Goal: Task Accomplishment & Management: Manage account settings

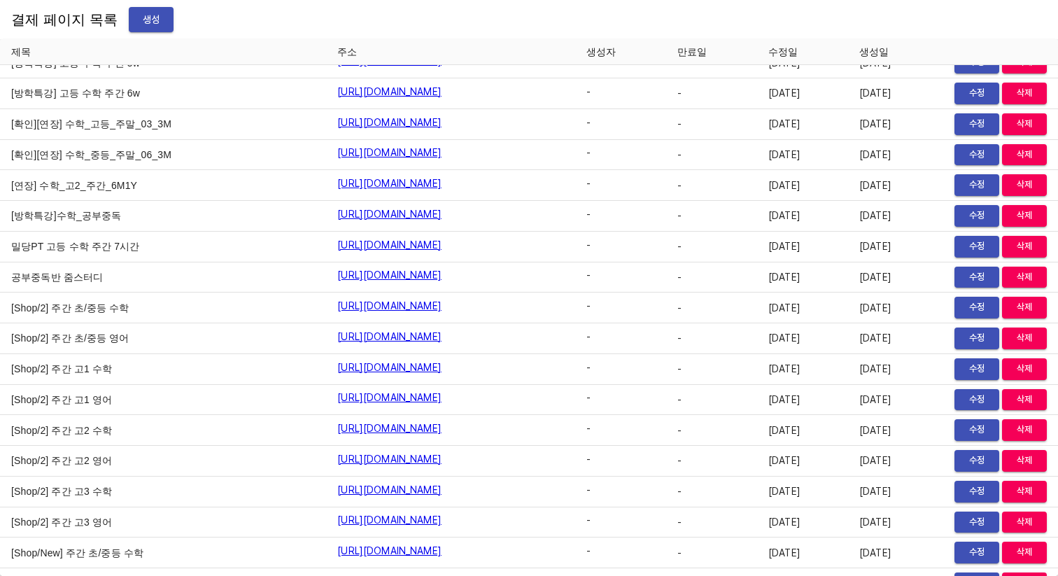
scroll to position [11738, 0]
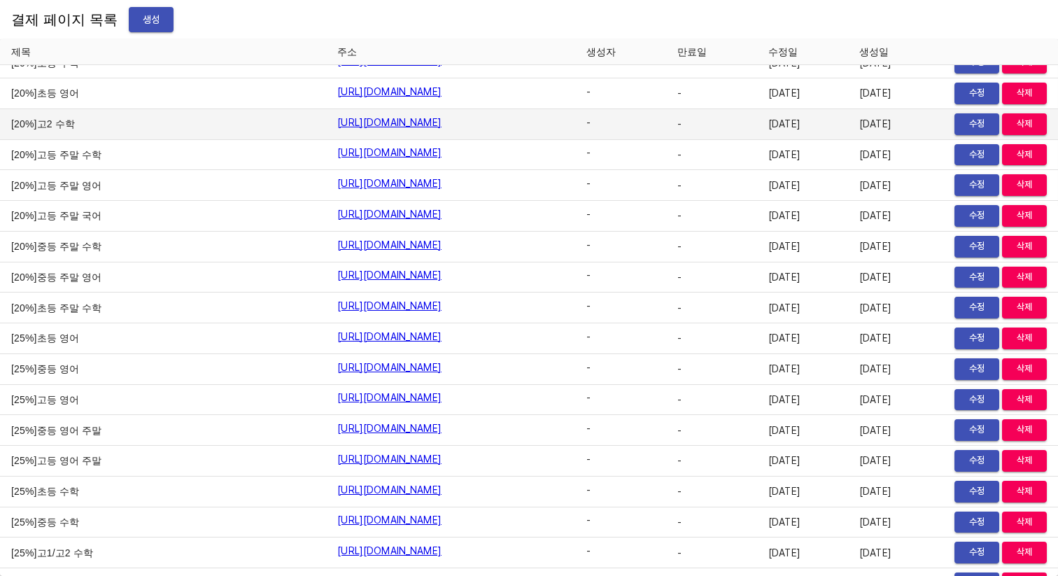
click at [220, 129] on td "[20%]고2 수학" at bounding box center [163, 124] width 326 height 31
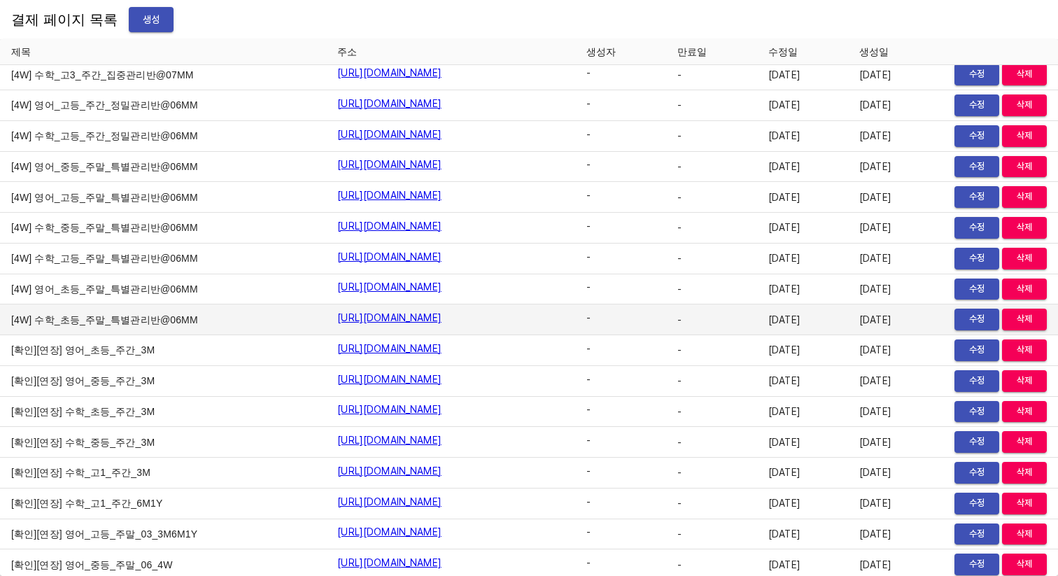
scroll to position [2164, 0]
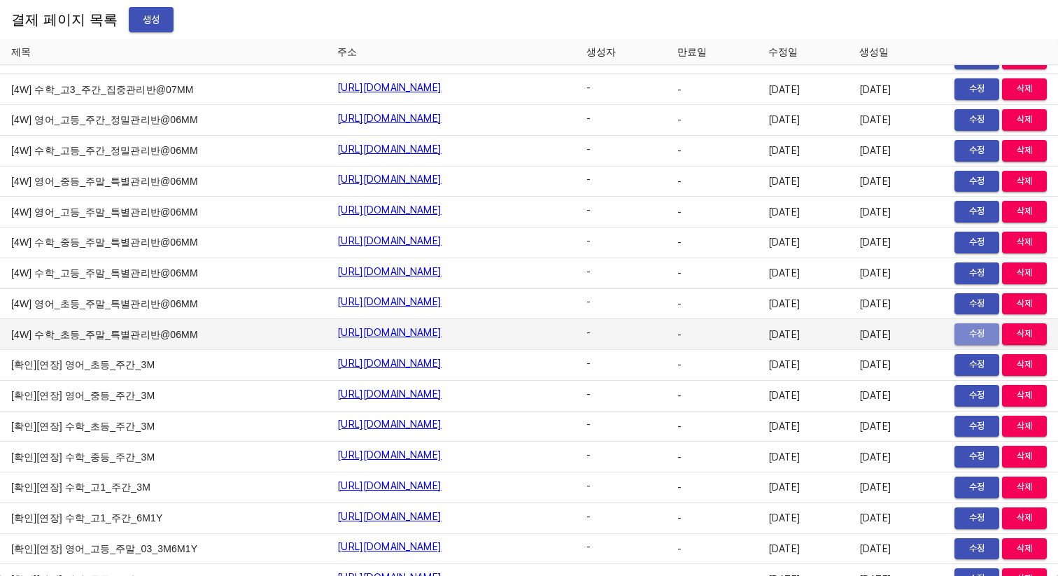
click at [962, 333] on span "수정" at bounding box center [976, 334] width 31 height 16
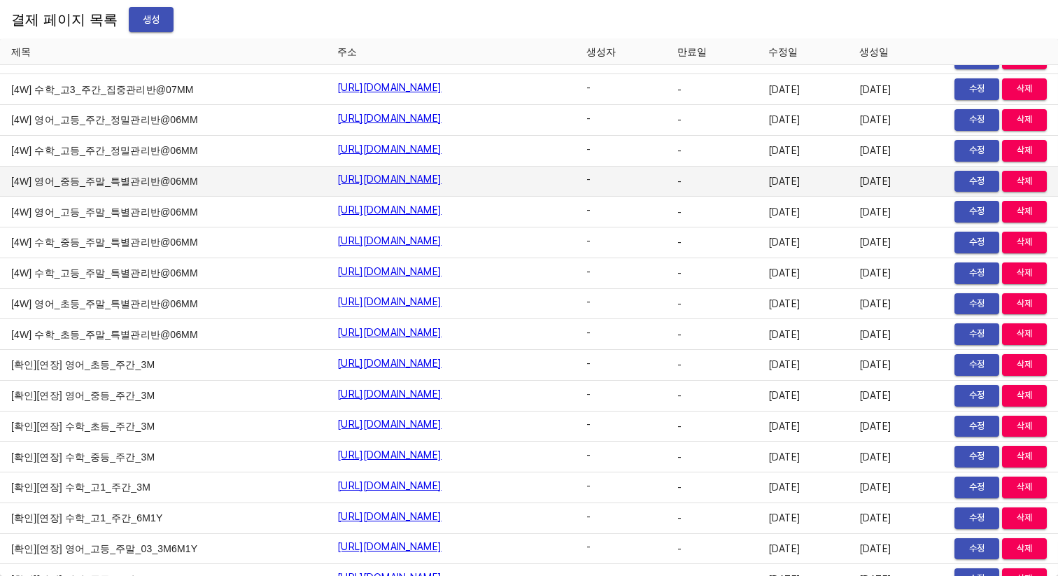
click at [106, 196] on td "[4W] 영어_중등_주말_특별관리반@06MM" at bounding box center [163, 181] width 326 height 31
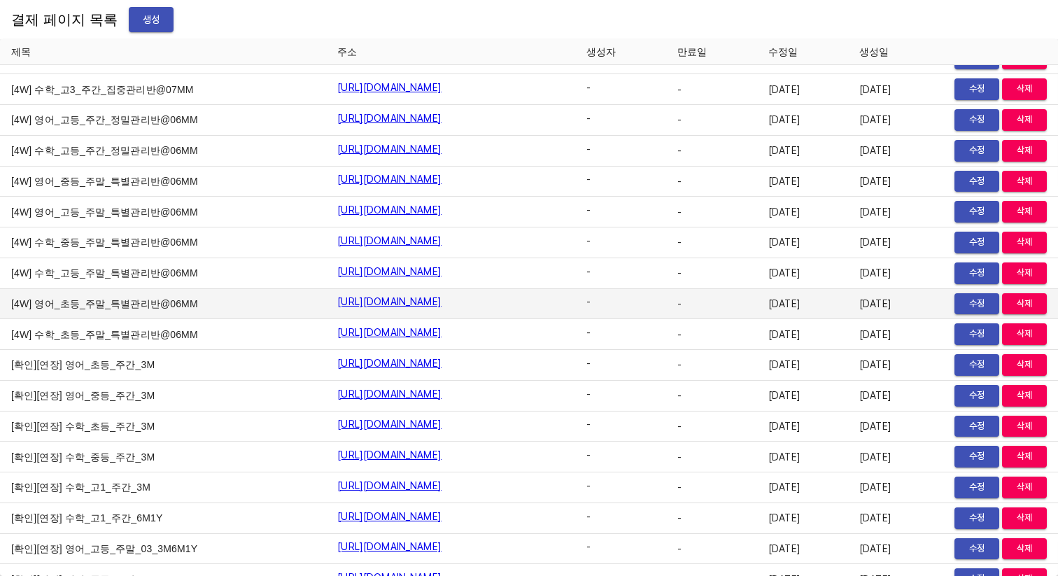
click at [112, 301] on td "[4W] 영어_초등_주말_특별관리반@06MM" at bounding box center [163, 304] width 326 height 31
click at [961, 304] on span "수정" at bounding box center [976, 304] width 31 height 16
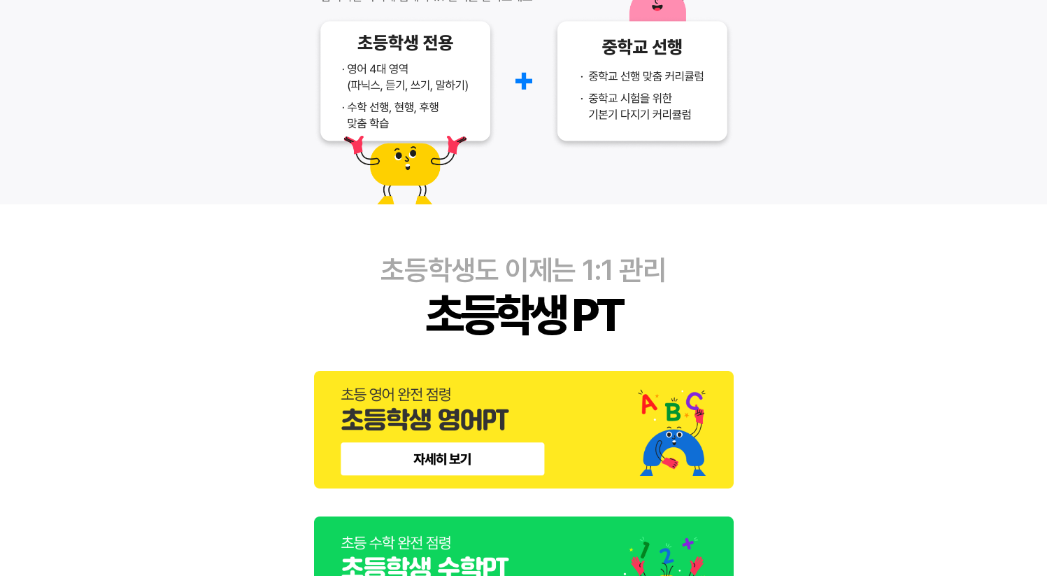
scroll to position [230, 0]
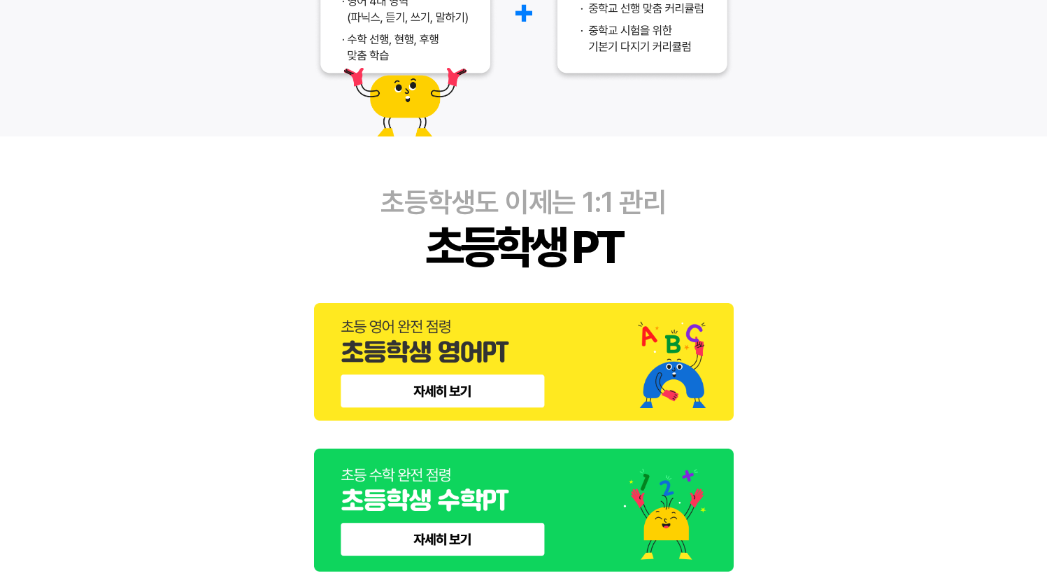
click at [511, 352] on img at bounding box center [524, 362] width 420 height 118
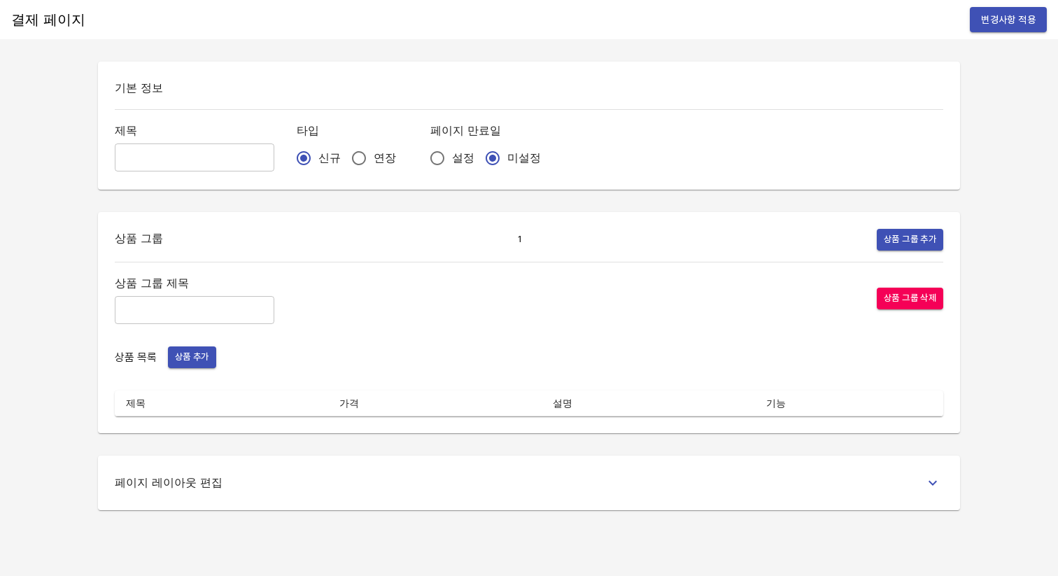
type input "[4W] 수학_초등_주말_특별관리반@06MM"
type input "주말 특별관리"
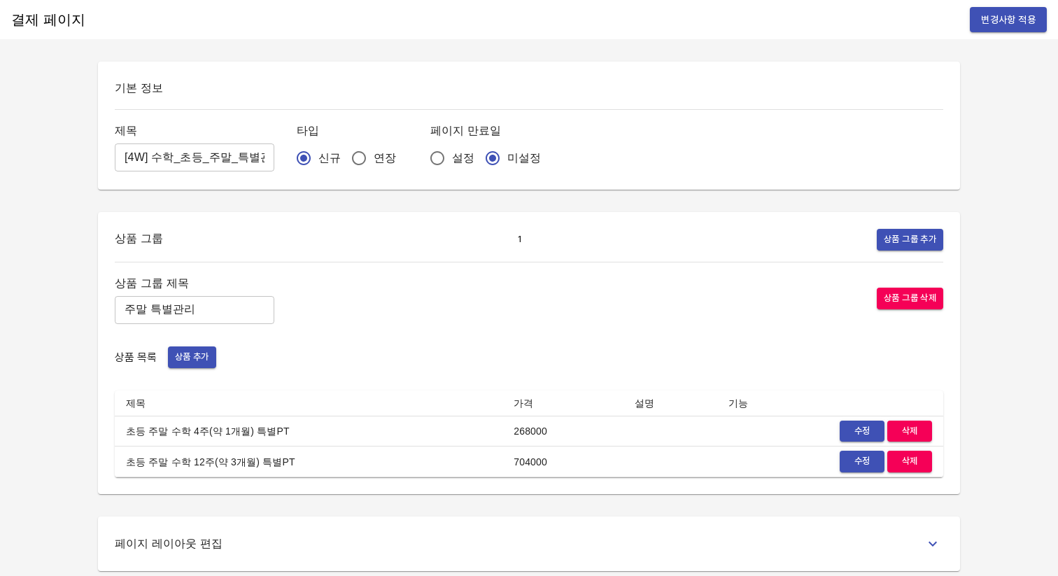
click at [852, 427] on span "수정" at bounding box center [861, 431] width 31 height 16
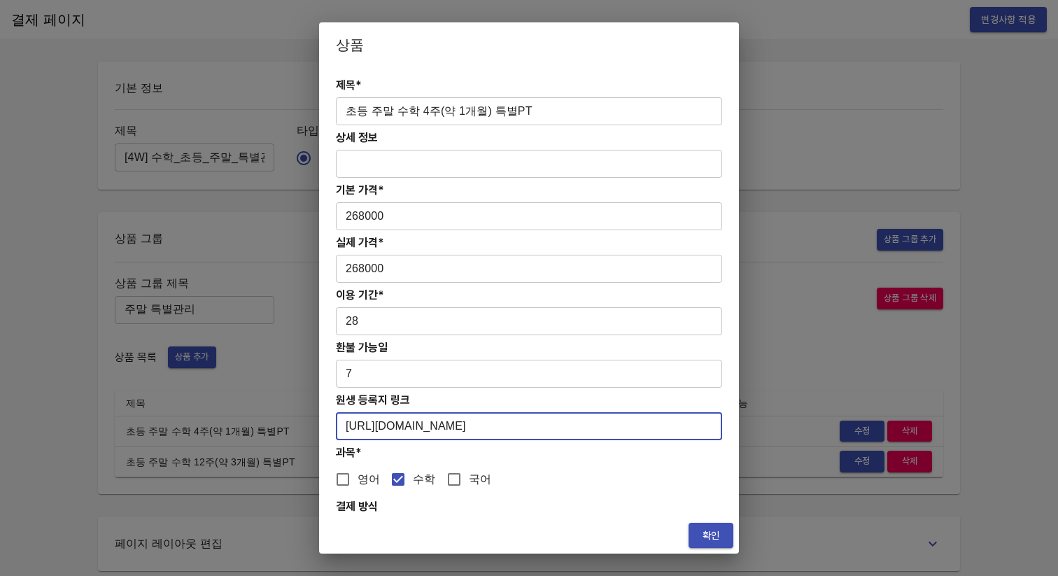
drag, startPoint x: 576, startPoint y: 422, endPoint x: 348, endPoint y: 427, distance: 228.1
click at [348, 427] on input "https://coda.io/form/PT_dJBiufyUdMZ" at bounding box center [529, 426] width 386 height 28
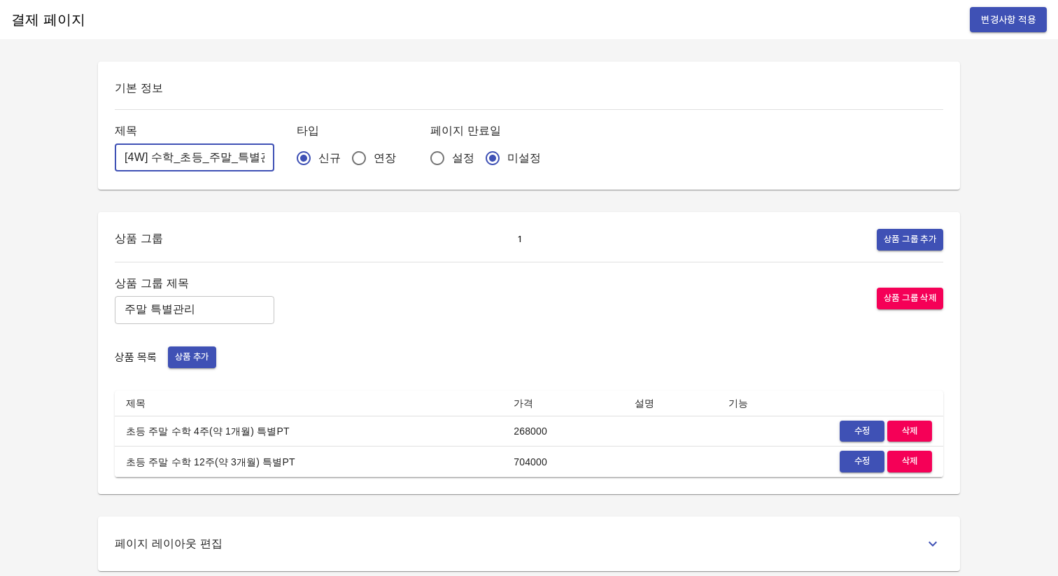
scroll to position [0, 79]
drag, startPoint x: 117, startPoint y: 152, endPoint x: 318, endPoint y: 152, distance: 201.5
click at [318, 152] on div "제목 [4W] 수학_초등_주말_특별관리반@06MM ​ 타입 신규 연장 페이지 만료일 설정 미설정" at bounding box center [529, 147] width 828 height 52
click at [245, 87] on h6 "기본 정보" at bounding box center [529, 88] width 828 height 20
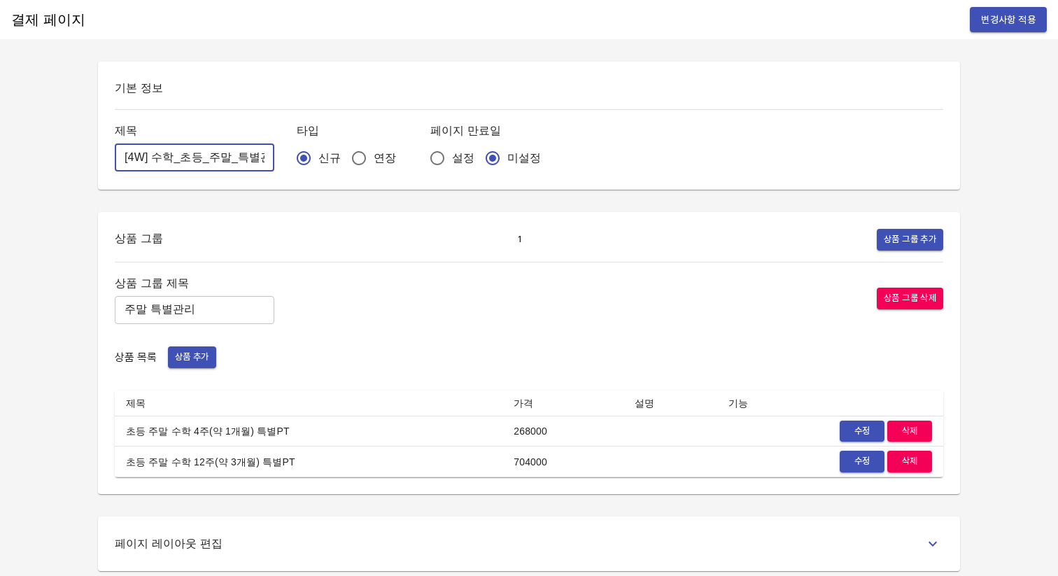
scroll to position [0, 79]
drag, startPoint x: 118, startPoint y: 158, endPoint x: 333, endPoint y: 164, distance: 215.5
click at [333, 164] on div "제목 [4W] 수학_초등_주말_특별관리반@06MM ​ 타입 신규 연장 페이지 만료일 설정 미설정" at bounding box center [529, 147] width 828 height 52
click at [253, 69] on div "기본 정보 제목 [4W] 수학_초등_주말_특별관리반@06MM ​ 타입 신규 연장 페이지 만료일 설정 미설정" at bounding box center [529, 126] width 862 height 128
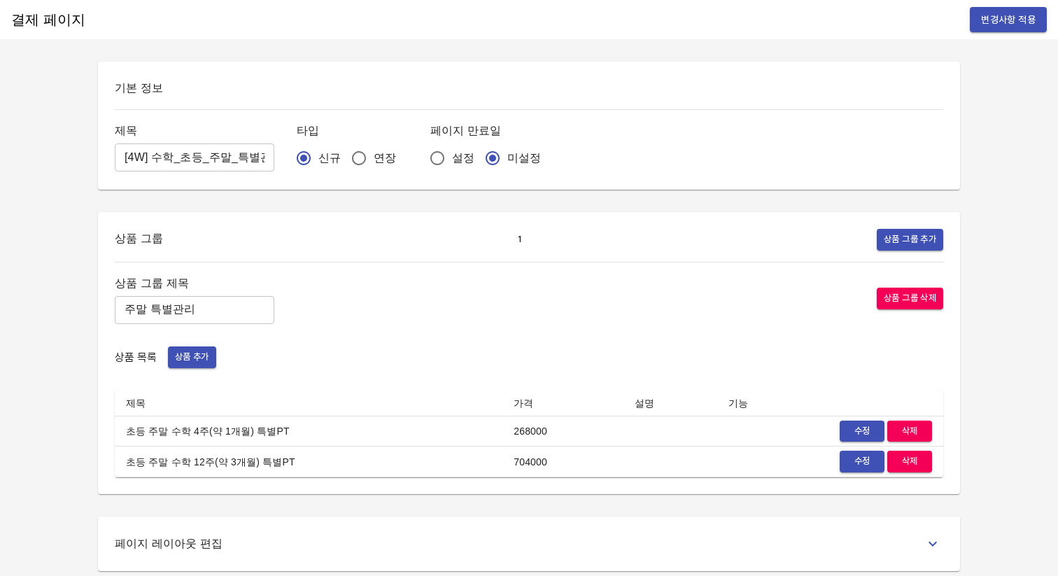
click at [122, 142] on div "제목 [4W] 수학_초등_주말_특별관리반@06MM ​" at bounding box center [194, 147] width 159 height 52
click at [123, 155] on input "[4W] 수학_초등_주말_특별관리반@06MM" at bounding box center [194, 157] width 159 height 28
click at [162, 69] on div "기본 정보 제목 [4W] 수학_초등_주말_특별관리반@06MM ​ 타입 신규 연장 페이지 만료일 설정 미설정" at bounding box center [529, 126] width 862 height 128
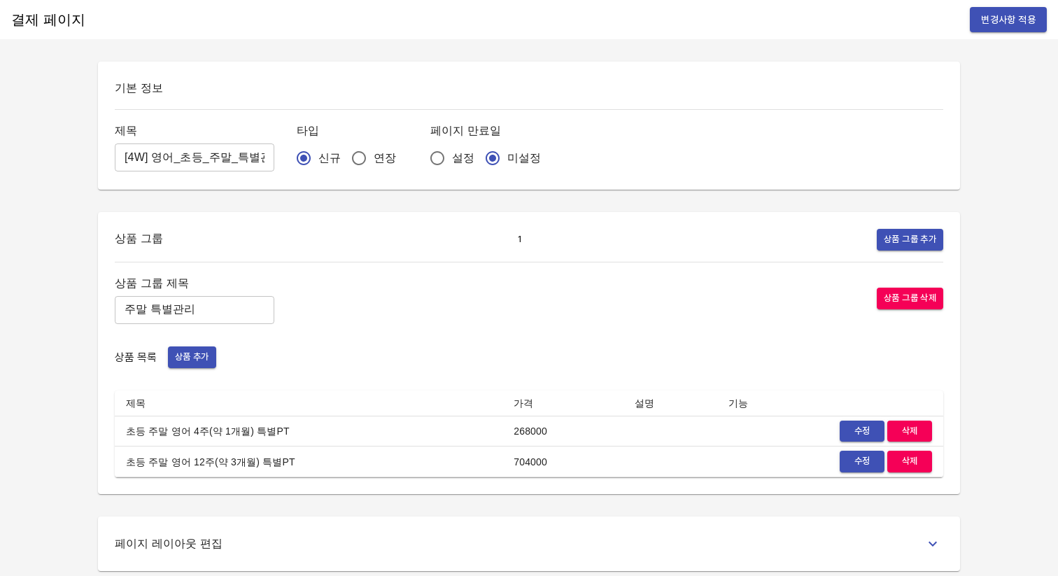
click at [111, 157] on div "기본 정보 제목 [4W] 영어_초등_주말_특별관리반@06MM ​ 타입 신규 연장 페이지 만료일 설정 미설정" at bounding box center [529, 126] width 862 height 128
drag, startPoint x: 119, startPoint y: 156, endPoint x: 308, endPoint y: 162, distance: 189.6
click at [308, 162] on div "제목 [4W] 영어_초등_주말_특별관리반@06MM ​ 타입 신규 연장 페이지 만료일 설정 미설정" at bounding box center [529, 147] width 828 height 52
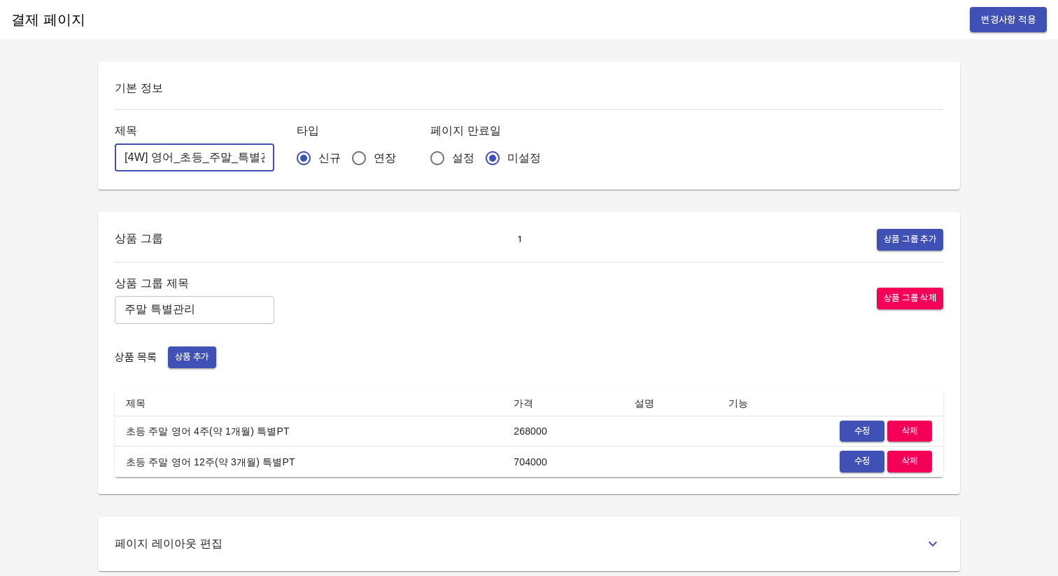
click at [860, 460] on span "수정" at bounding box center [861, 461] width 31 height 16
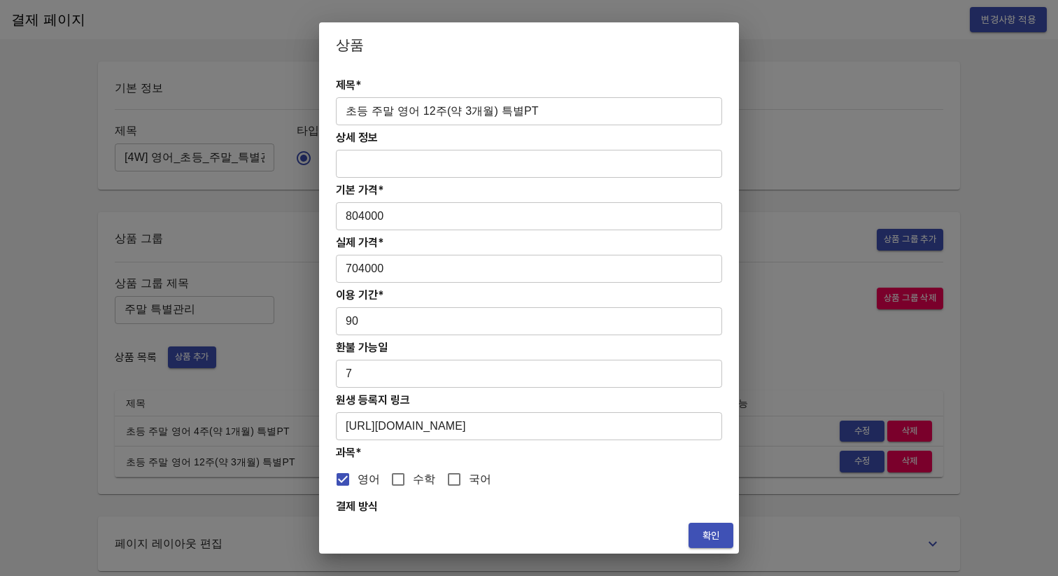
click at [629, 429] on input "https://coda.io/form/PT_dUCWgHFlB5m" at bounding box center [529, 426] width 386 height 28
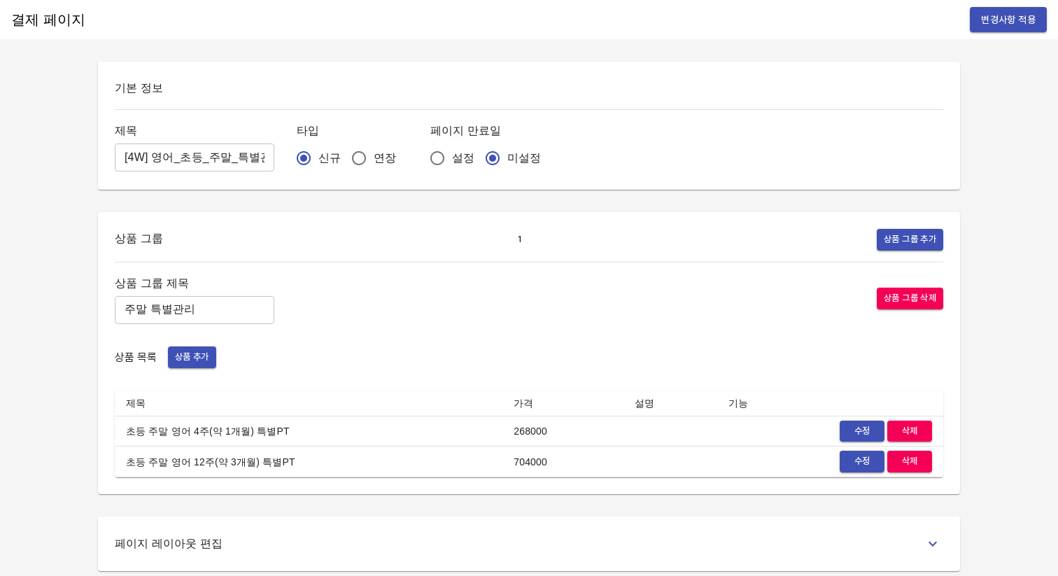
click at [977, 15] on button "변경사항 적용" at bounding box center [1007, 20] width 77 height 26
